Goal: Task Accomplishment & Management: Use online tool/utility

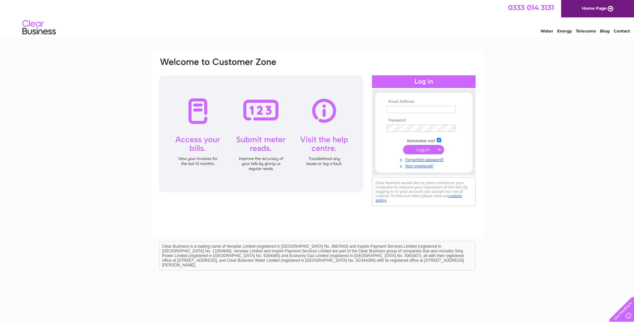
click at [392, 111] on input "text" at bounding box center [421, 109] width 69 height 7
type input "bozmarairdrie@hotmail.com"
click at [424, 151] on input "submit" at bounding box center [423, 149] width 41 height 9
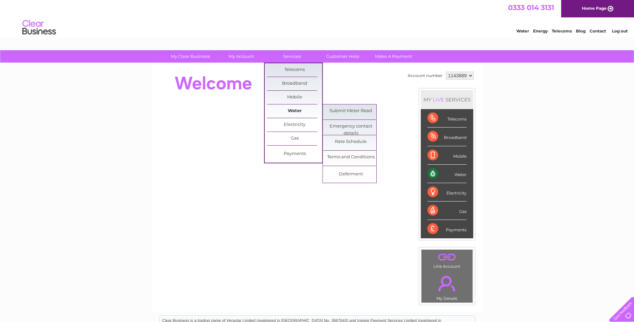
click at [292, 113] on link "Water" at bounding box center [294, 110] width 55 height 13
click at [341, 111] on link "Submit Meter Read" at bounding box center [350, 110] width 55 height 13
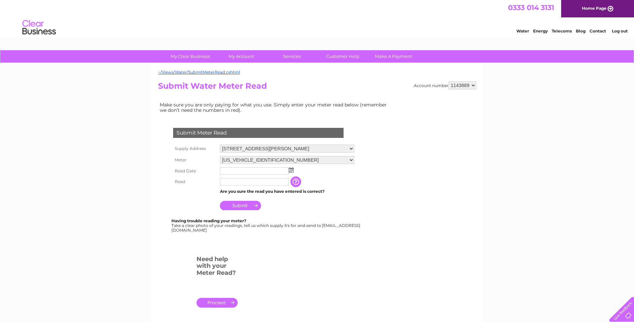
click at [292, 169] on img at bounding box center [291, 169] width 5 height 5
click at [228, 179] on span "Prev" at bounding box center [225, 180] width 5 height 5
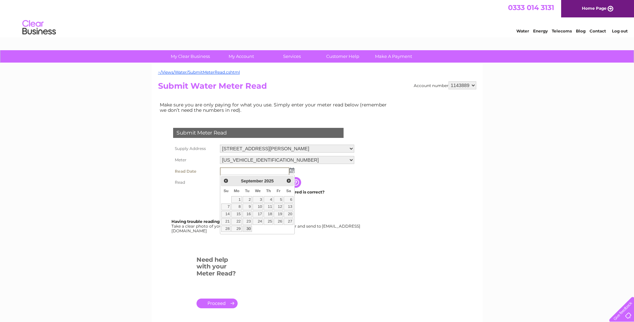
click at [248, 228] on link "30" at bounding box center [247, 228] width 9 height 7
type input "2025/09/30"
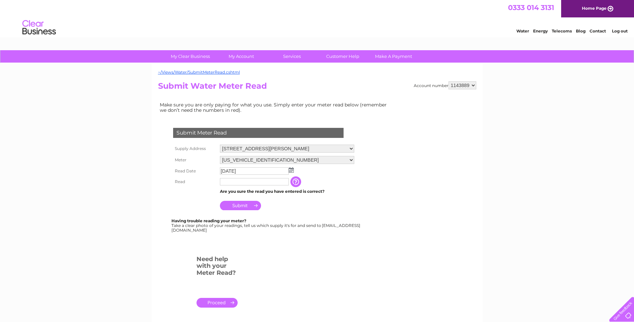
click at [228, 181] on input "text" at bounding box center [254, 181] width 69 height 7
type input "00831"
click at [296, 180] on input "button" at bounding box center [297, 182] width 12 height 11
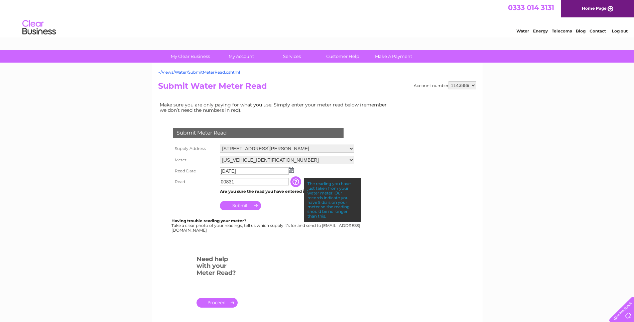
click at [345, 214] on div "The reading you have just taken from your water meter. Our records indicate you…" at bounding box center [332, 199] width 57 height 43
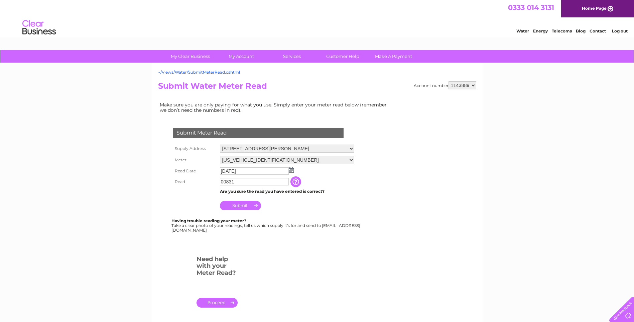
click at [241, 205] on input "Submit" at bounding box center [240, 205] width 41 height 9
